Goal: Task Accomplishment & Management: Manage account settings

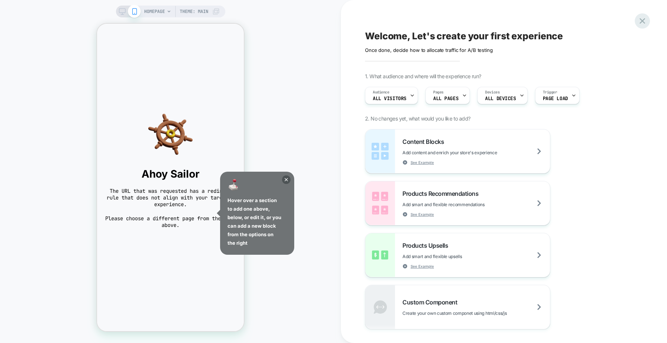
click at [642, 17] on icon at bounding box center [642, 21] width 10 height 10
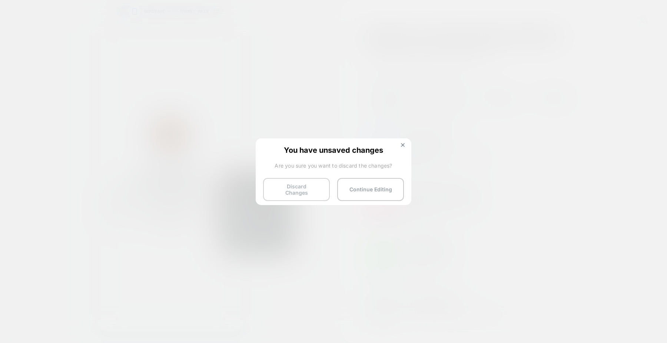
click at [311, 187] on button "Discard Changes" at bounding box center [296, 189] width 67 height 23
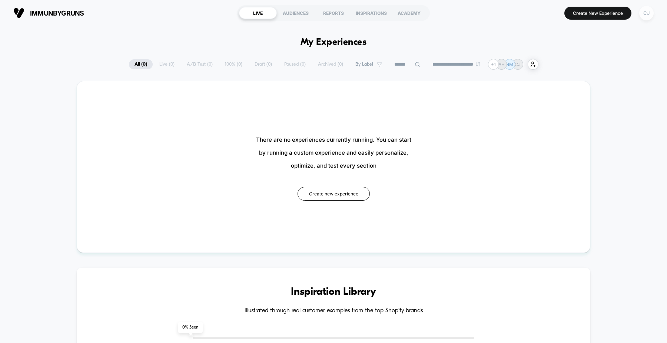
click at [644, 14] on div "CJ" at bounding box center [646, 13] width 14 height 14
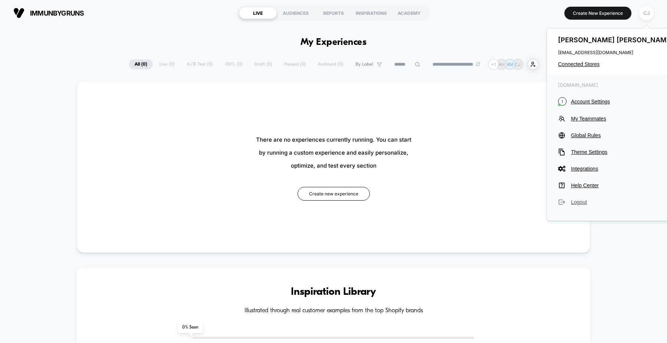
click at [578, 204] on span "Logout" at bounding box center [623, 202] width 104 height 6
